Goal: Navigation & Orientation: Go to known website

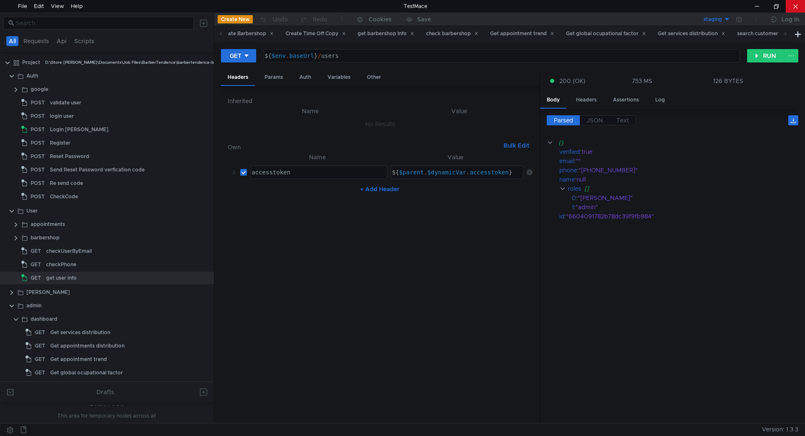
click at [804, 0] on div at bounding box center [794, 6] width 19 height 13
